Goal: Task Accomplishment & Management: Manage account settings

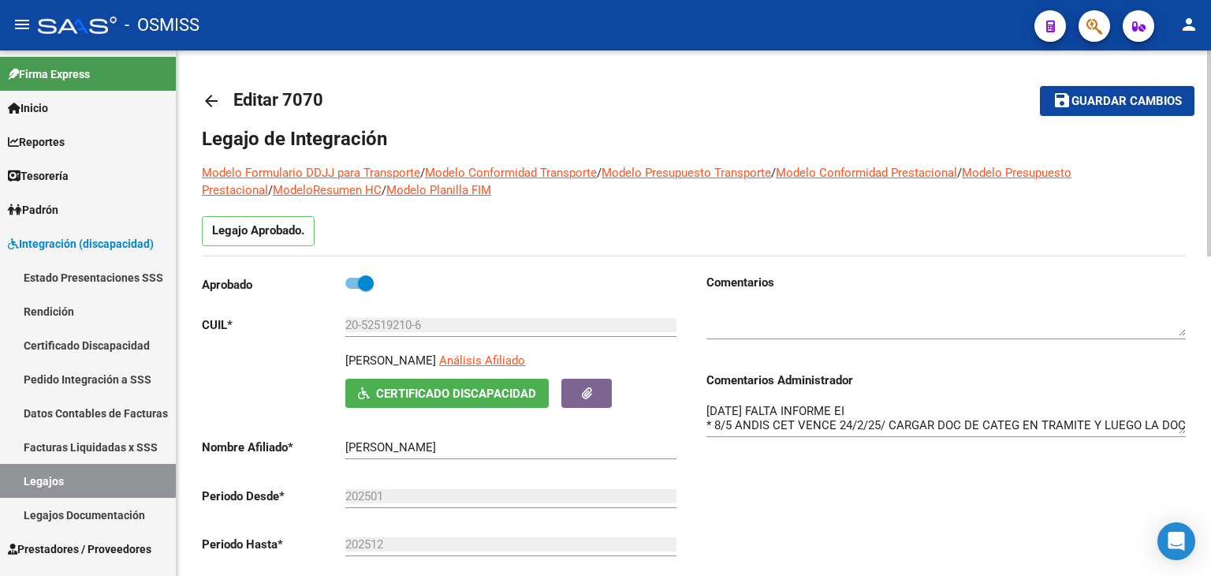
scroll to position [505, 0]
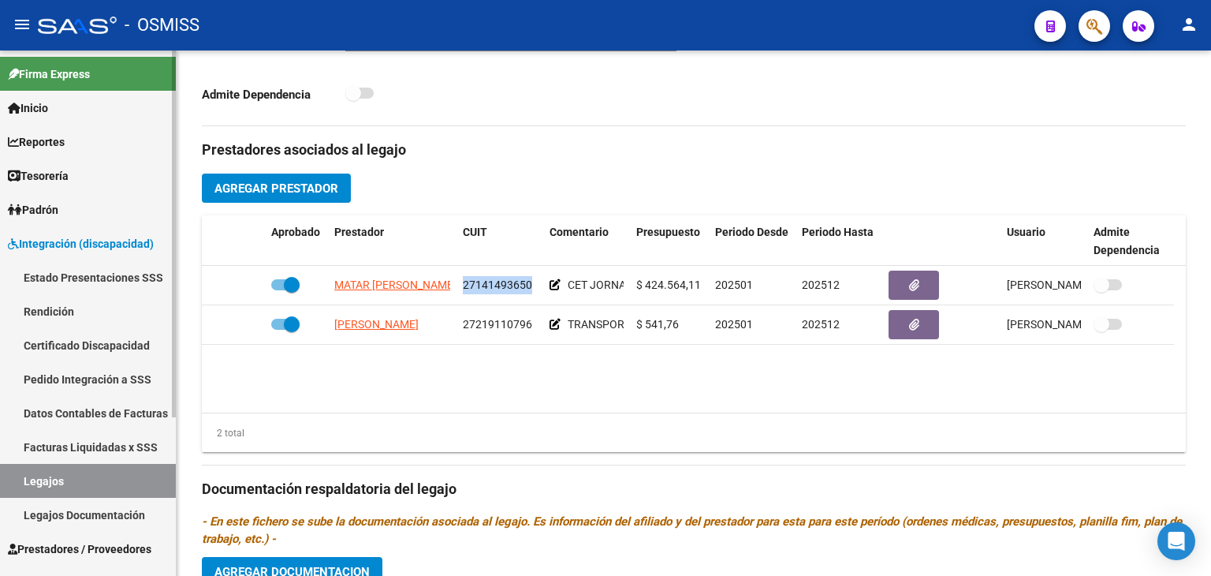
drag, startPoint x: 61, startPoint y: 478, endPoint x: 104, endPoint y: 468, distance: 44.6
click at [61, 478] on link "Legajos" at bounding box center [88, 481] width 176 height 34
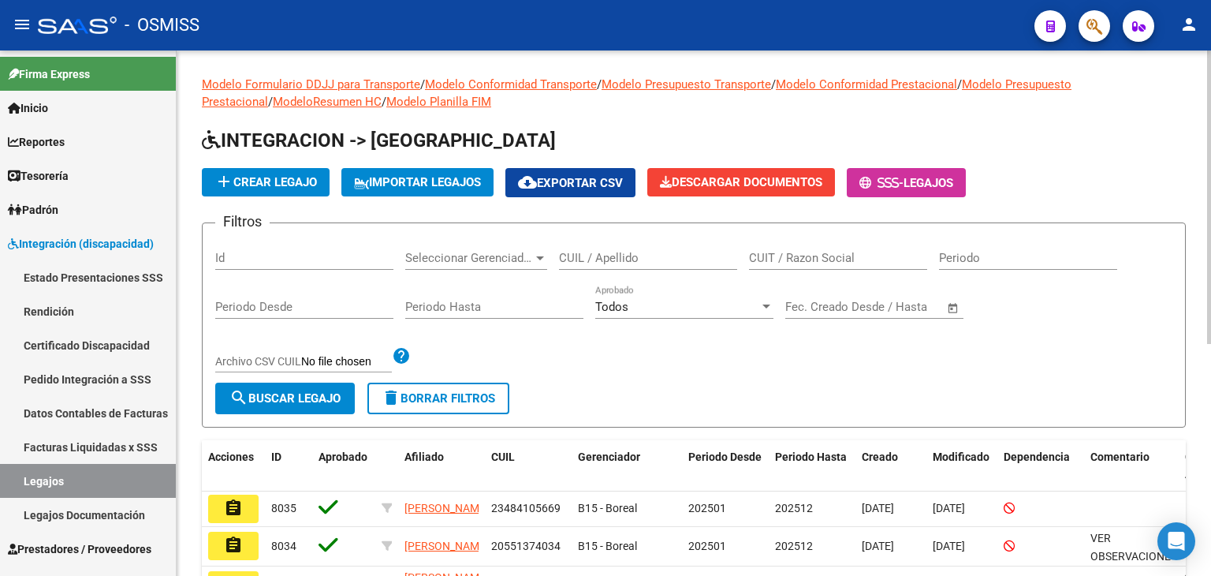
click at [639, 251] on input "CUIL / Apellido" at bounding box center [648, 258] width 178 height 14
type input "MACIEL"
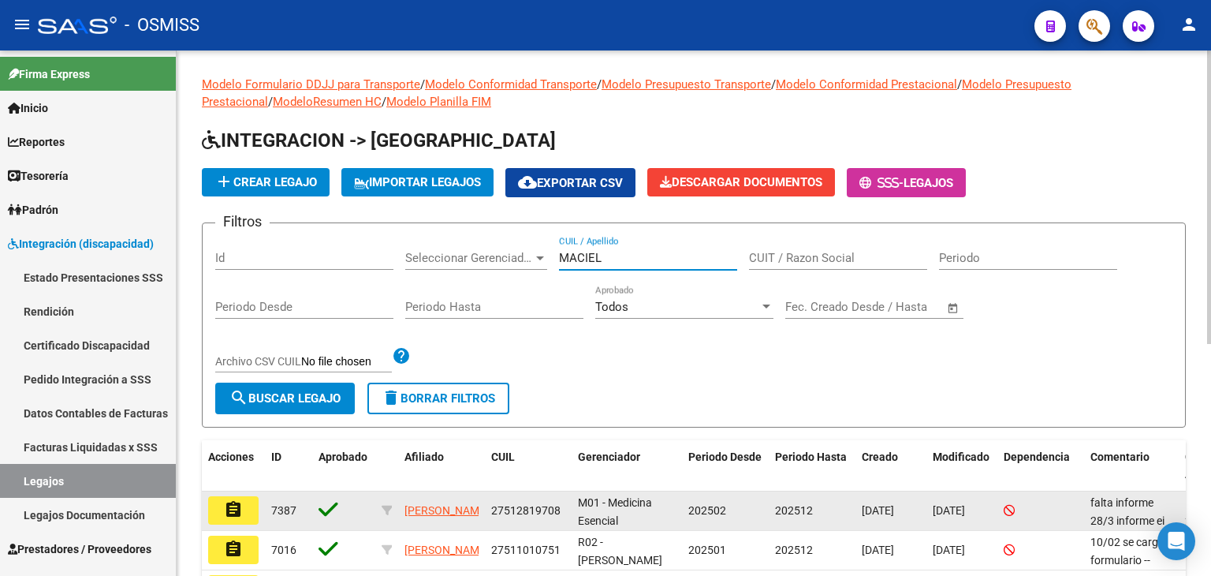
click at [233, 501] on mat-icon "assignment" at bounding box center [233, 509] width 19 height 19
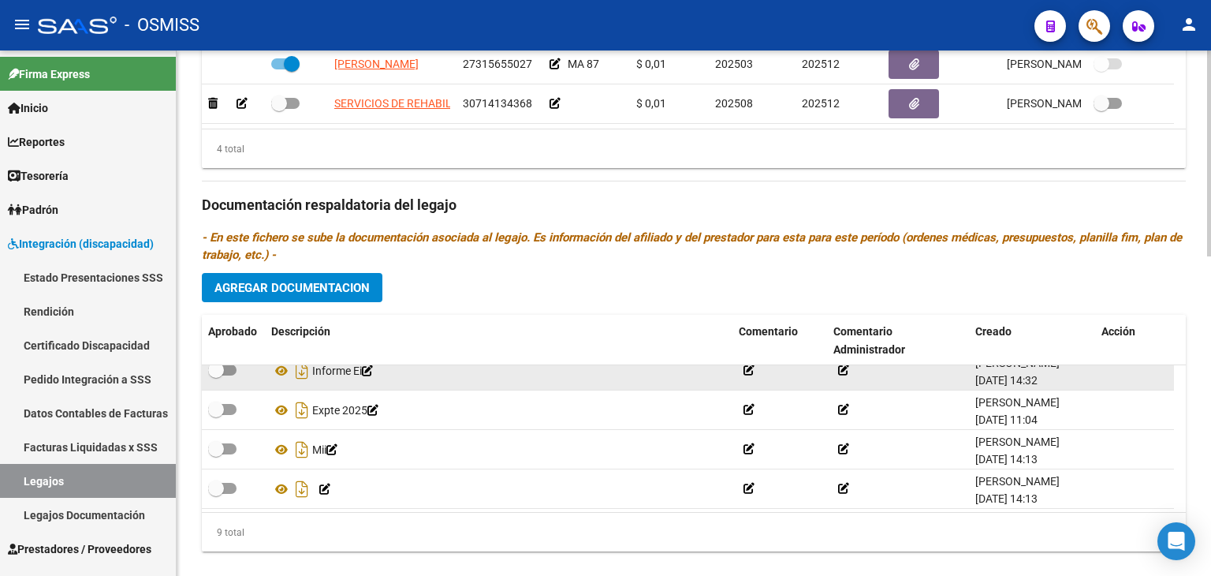
scroll to position [212, 0]
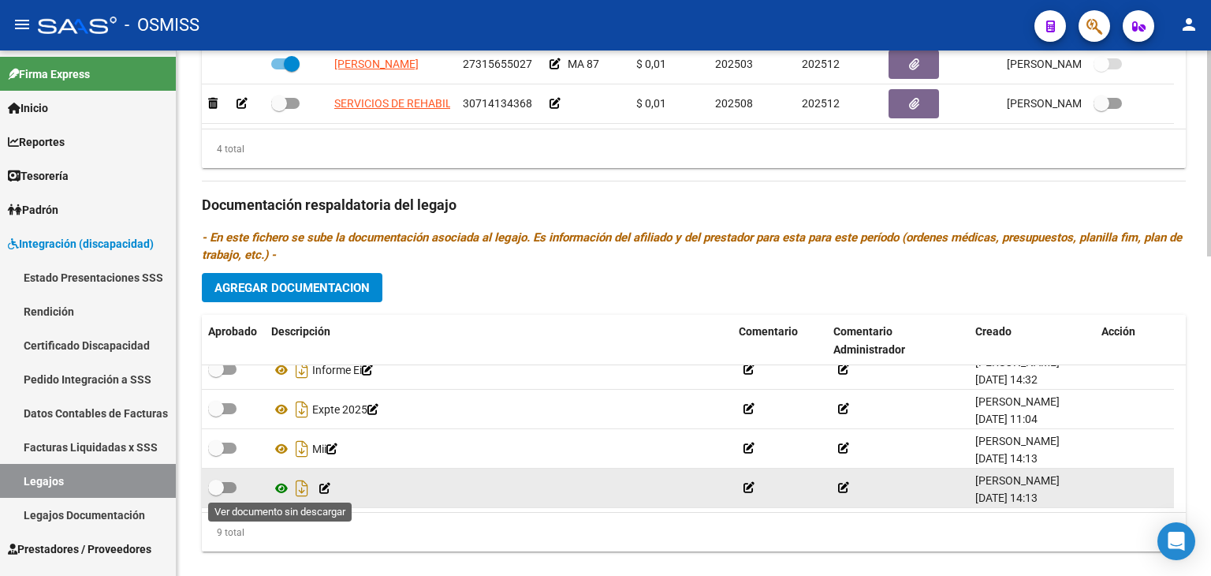
click at [281, 489] on icon at bounding box center [281, 488] width 20 height 19
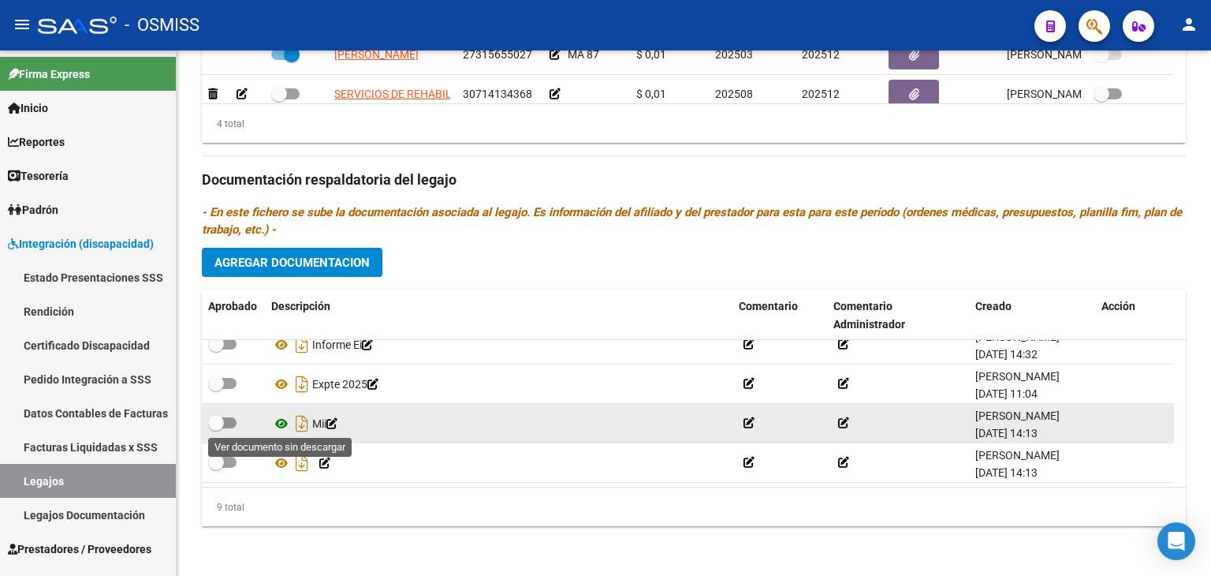
click at [286, 422] on icon at bounding box center [281, 423] width 20 height 19
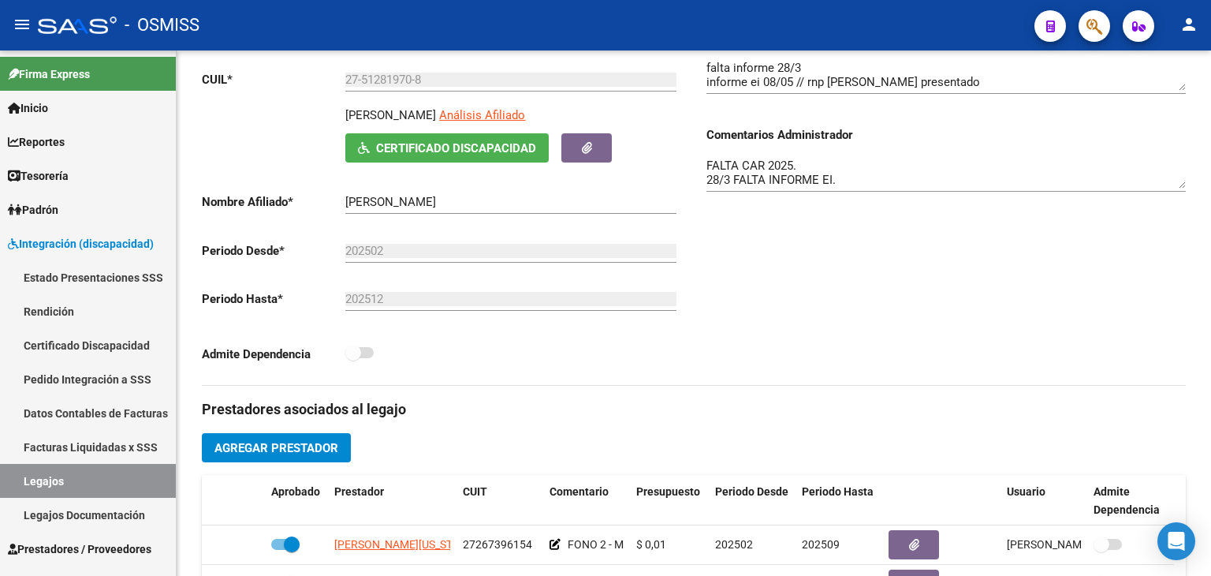
scroll to position [25, 0]
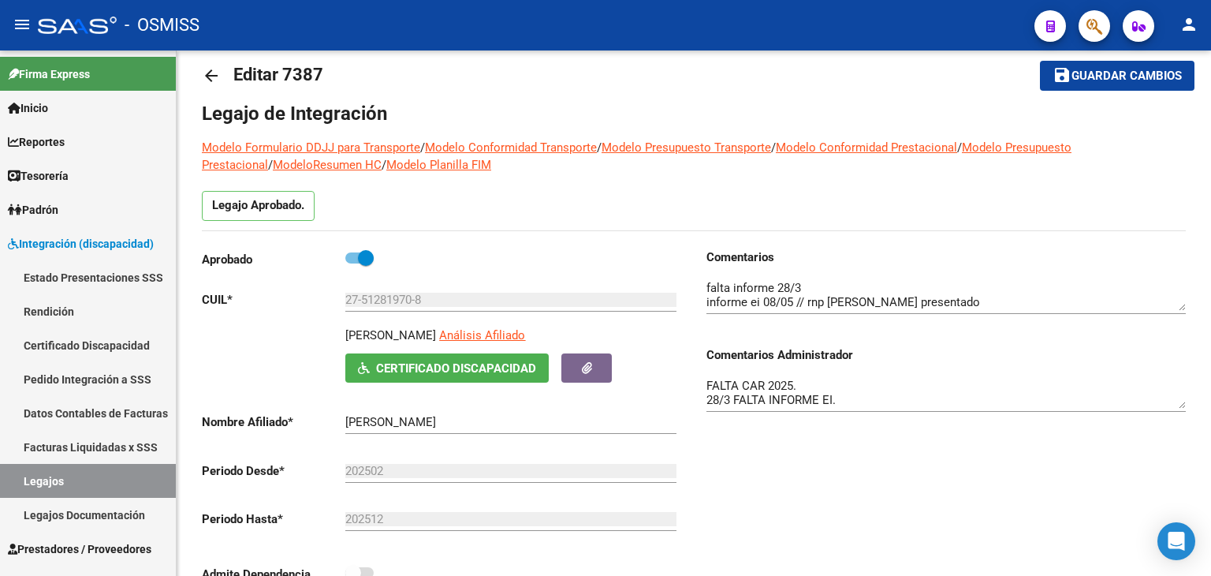
drag, startPoint x: 706, startPoint y: 382, endPoint x: 728, endPoint y: 380, distance: 21.4
click at [706, 382] on textarea "FALTA CAR 2025. 28/3 FALTA INFORME EI. 21/4 * SE BUSCA RNP POR EXCEPCION DADO Q…" at bounding box center [945, 393] width 479 height 32
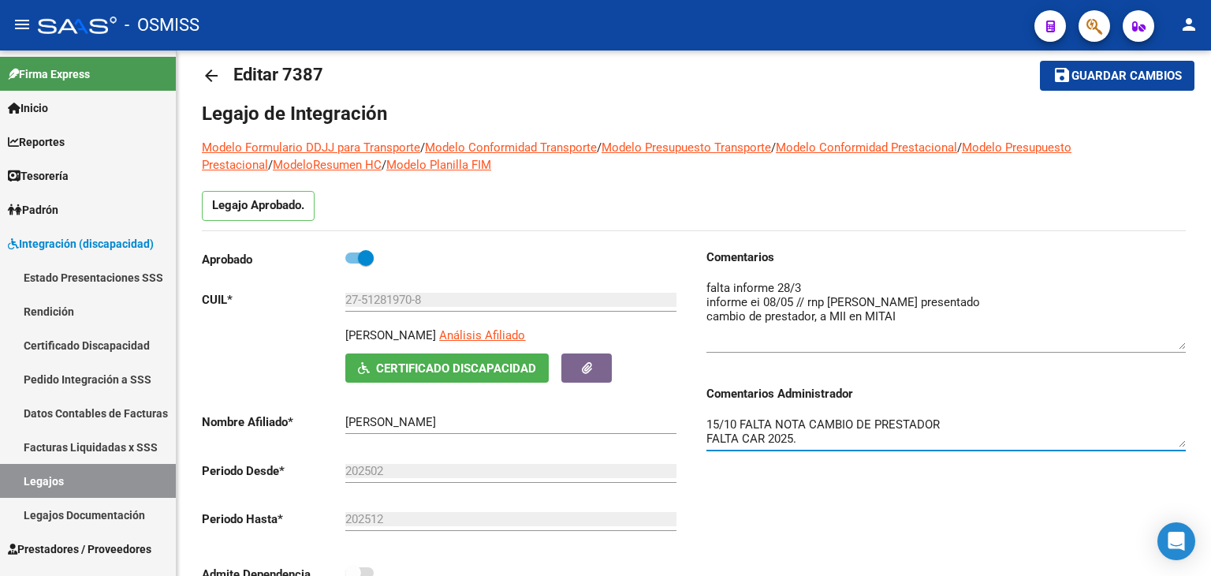
drag, startPoint x: 1183, startPoint y: 305, endPoint x: 1202, endPoint y: 345, distance: 43.4
type textarea "15/10 FALTA NOTA CAMBIO DE PRESTADOR FALTA CAR 2025. 28/3 FALTA INFORME EI. 21/…"
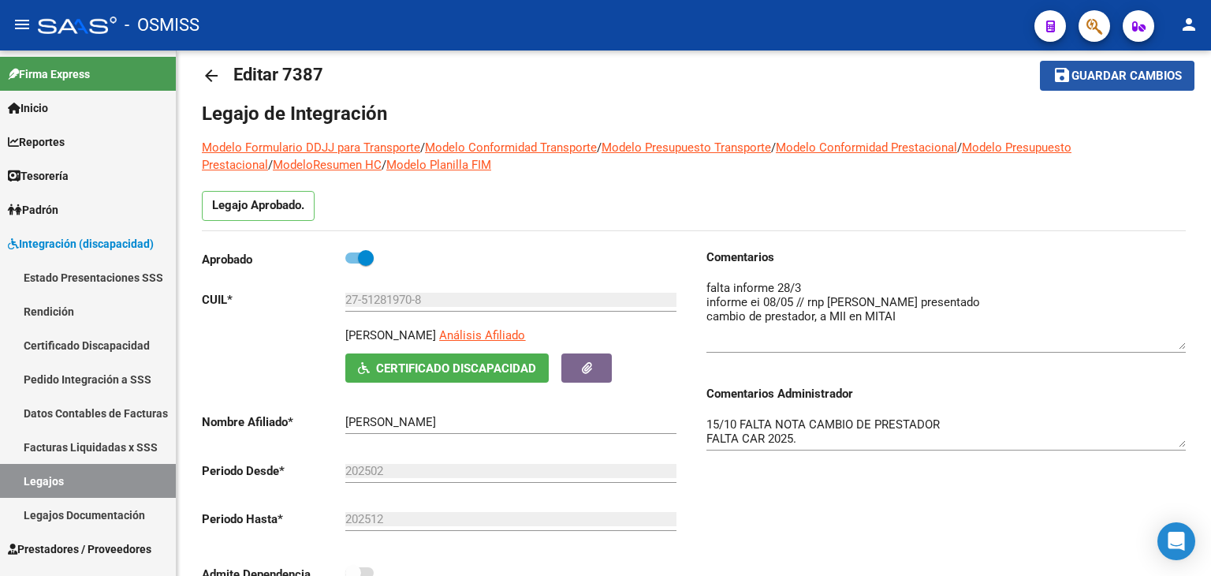
click at [1105, 83] on span "Guardar cambios" at bounding box center [1126, 76] width 110 height 14
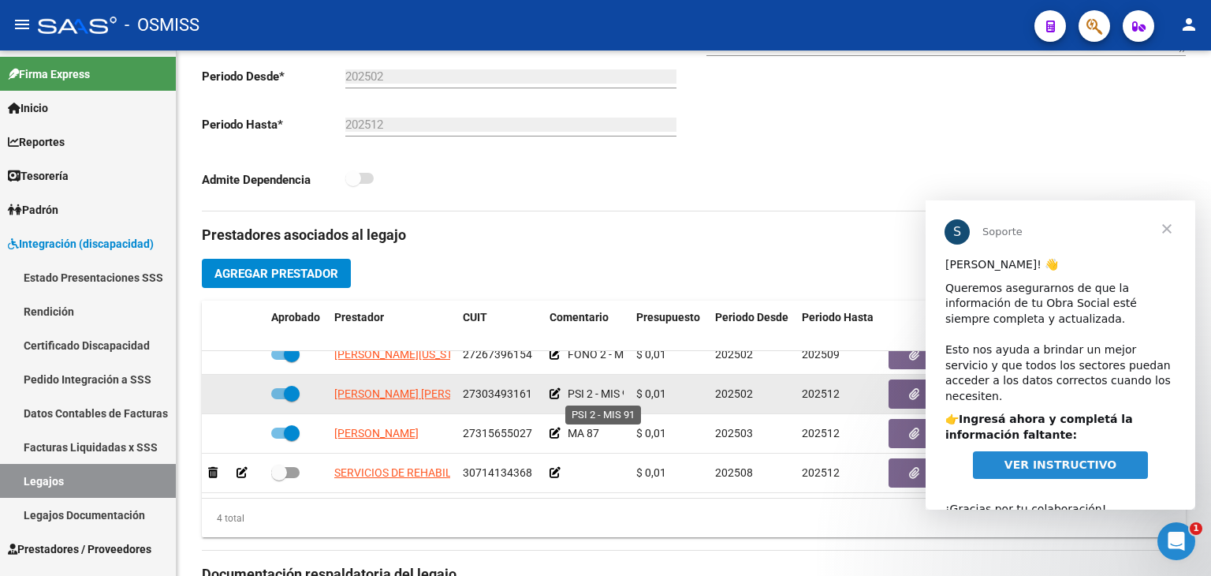
scroll to position [0, 0]
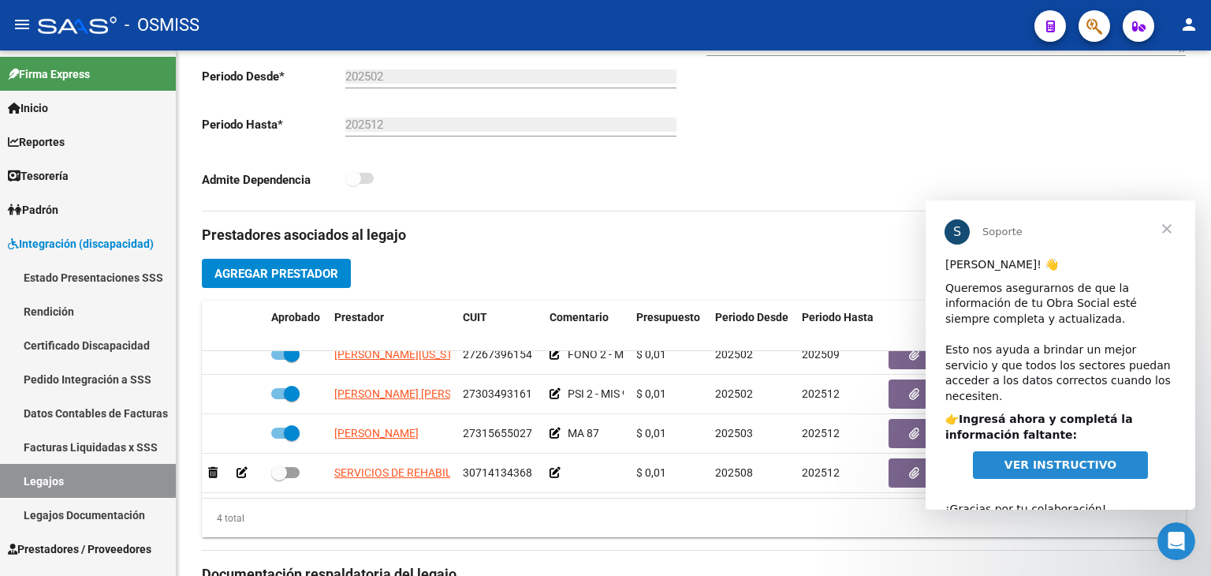
click at [1166, 229] on span "Cerrar" at bounding box center [1166, 228] width 57 height 57
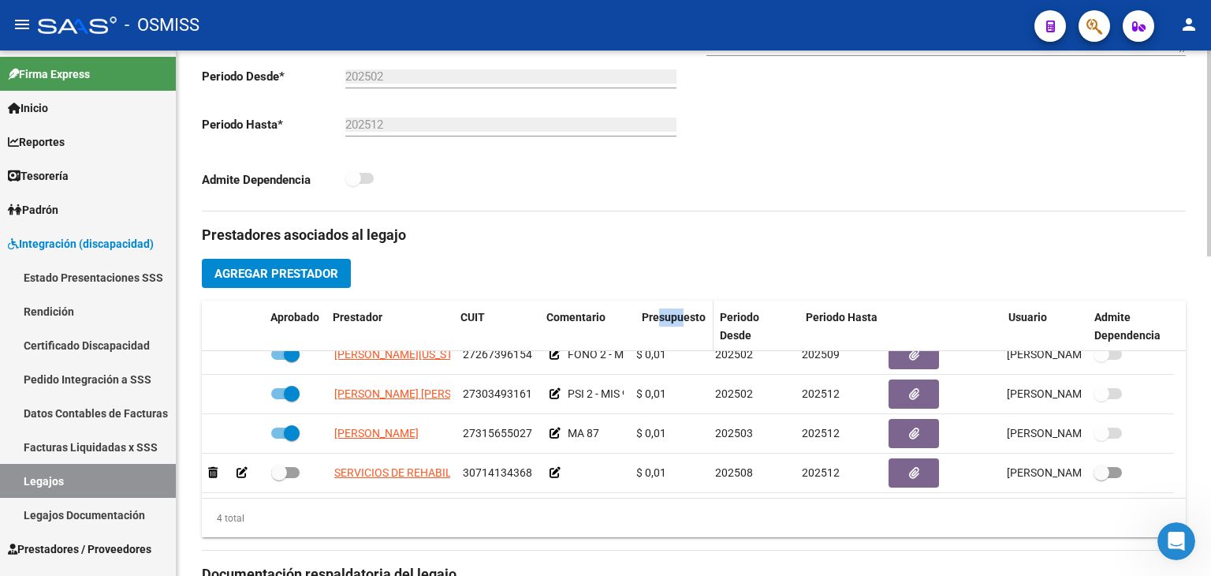
drag, startPoint x: 627, startPoint y: 320, endPoint x: 725, endPoint y: 313, distance: 98.0
click at [725, 313] on div "Aprobado Prestador CUIT Comentario Presupuesto Periodo Desde Periodo Hasta Usua…" at bounding box center [688, 326] width 972 height 52
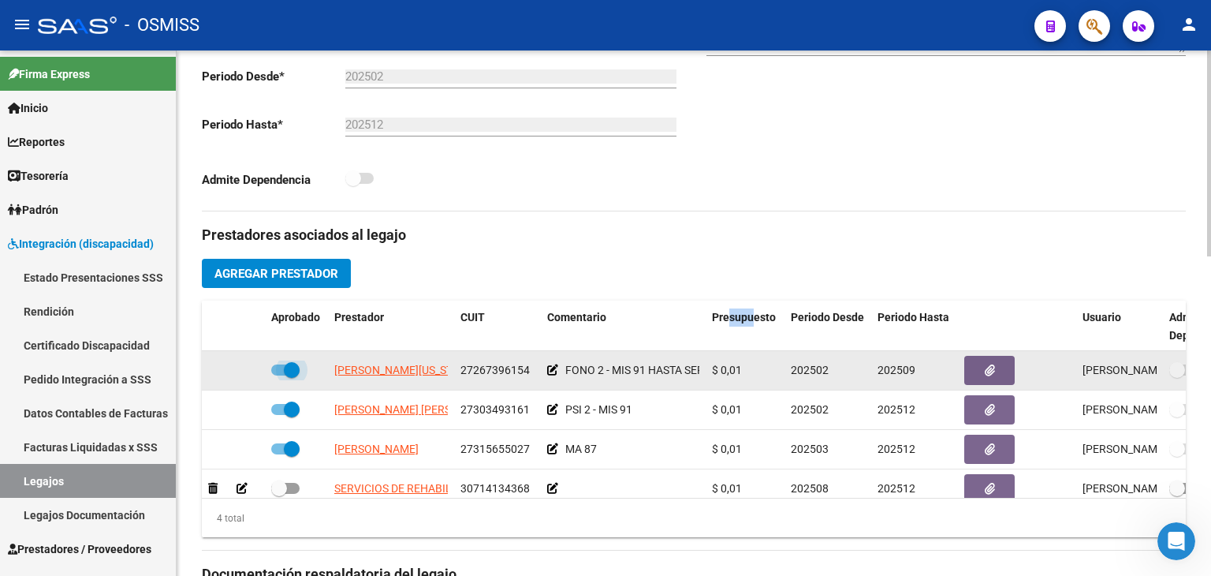
click at [285, 366] on span at bounding box center [292, 370] width 16 height 16
click at [279, 375] on input "checkbox" at bounding box center [278, 375] width 1 height 1
click at [293, 367] on span at bounding box center [285, 369] width 28 height 11
click at [279, 375] on input "checkbox" at bounding box center [278, 375] width 1 height 1
checkbox input "true"
